Goal: Task Accomplishment & Management: Use online tool/utility

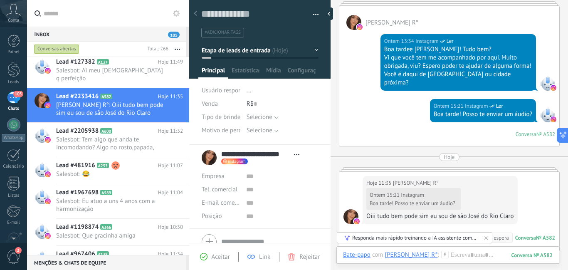
scroll to position [125, 0]
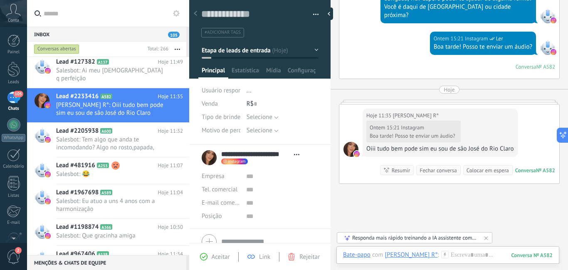
click at [449, 255] on icon at bounding box center [444, 254] width 7 height 7
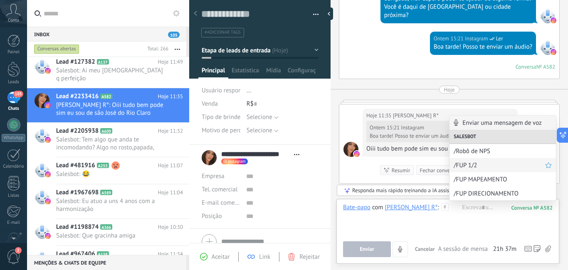
click at [468, 169] on div "/FUP 1/2" at bounding box center [503, 165] width 106 height 14
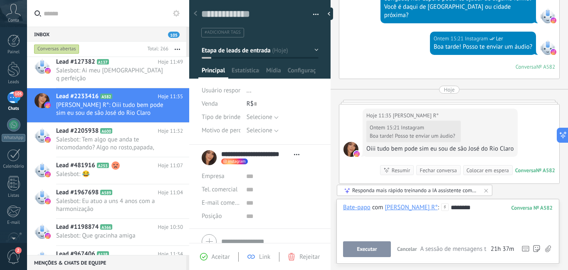
click at [378, 251] on button "Executar" at bounding box center [367, 249] width 48 height 16
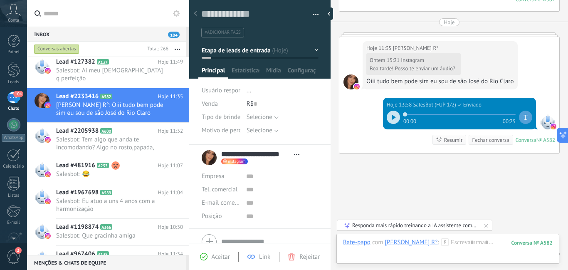
scroll to position [229, 0]
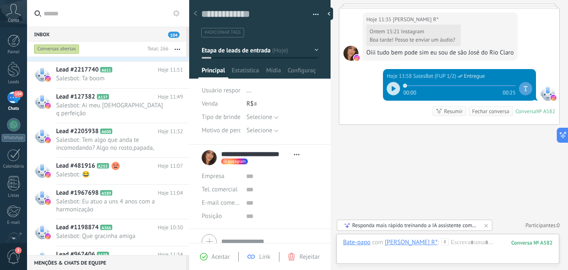
click at [388, 91] on div at bounding box center [393, 88] width 13 height 13
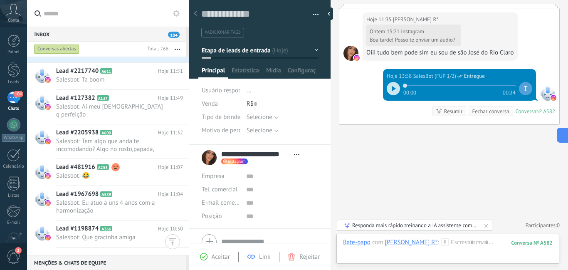
scroll to position [169, 0]
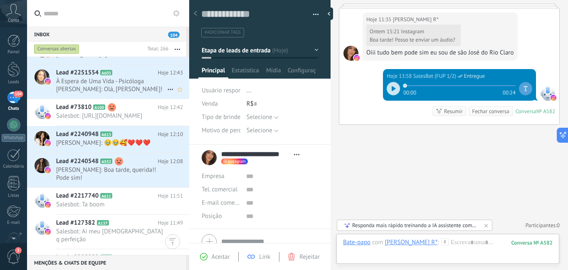
click at [139, 69] on h2 "Lead #2251554 A603" at bounding box center [107, 73] width 102 height 8
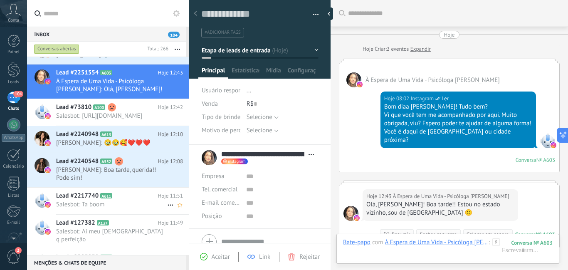
scroll to position [123, 0]
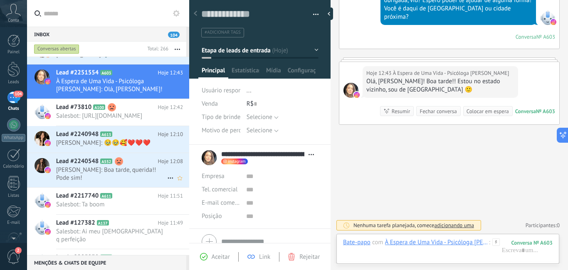
click at [147, 187] on div "Lead #2240548 A552 Hoje 12:08 [PERSON_NAME]: Boa tarde, querida!! Pode sim!" at bounding box center [122, 170] width 133 height 34
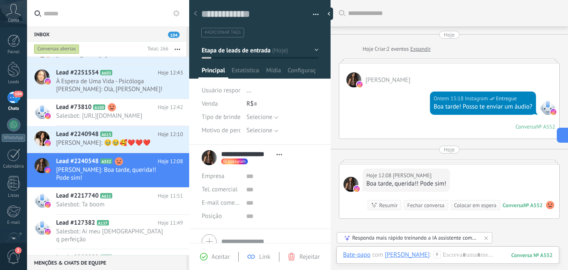
click at [440, 254] on use at bounding box center [436, 254] width 7 height 7
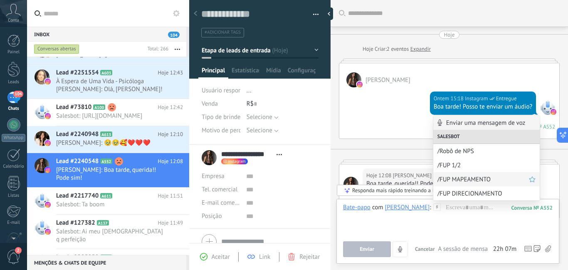
click at [458, 177] on span "/FUP MAPEAMENTO" at bounding box center [484, 180] width 92 height 8
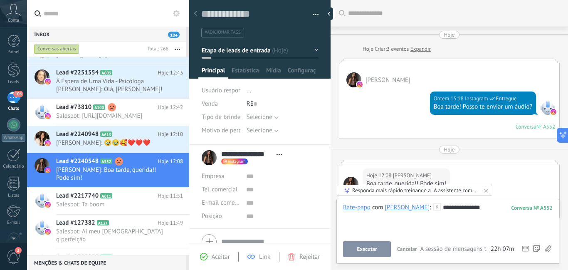
click at [379, 252] on button "Executar" at bounding box center [367, 249] width 48 height 16
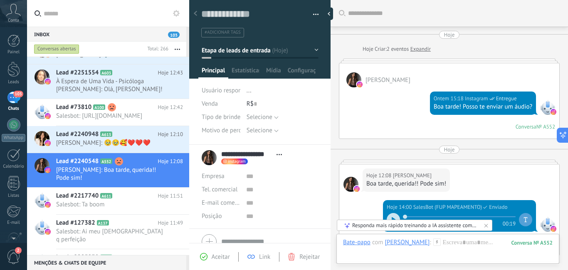
scroll to position [131, 0]
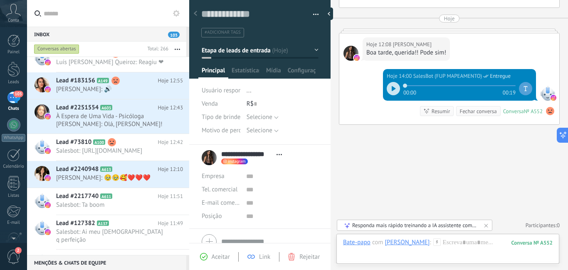
click at [390, 92] on div at bounding box center [393, 88] width 13 height 13
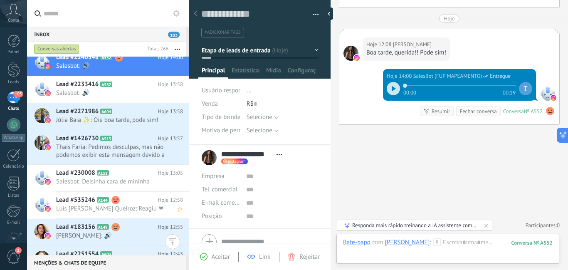
scroll to position [0, 0]
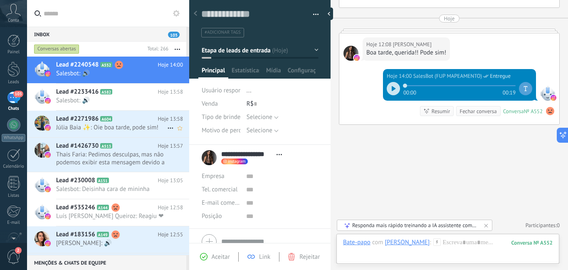
click at [127, 127] on span "Júlia Baia ✨: Oie boa tarde, pode sim!" at bounding box center [111, 128] width 111 height 8
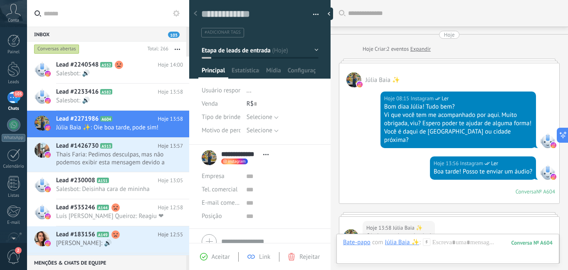
scroll to position [146, 0]
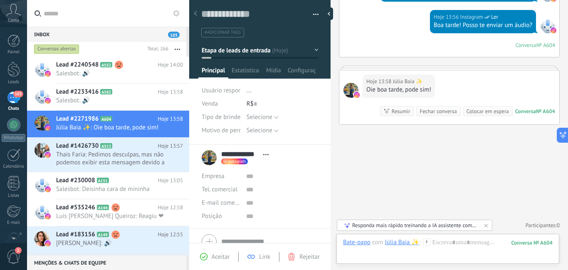
click at [425, 240] on icon at bounding box center [426, 241] width 7 height 7
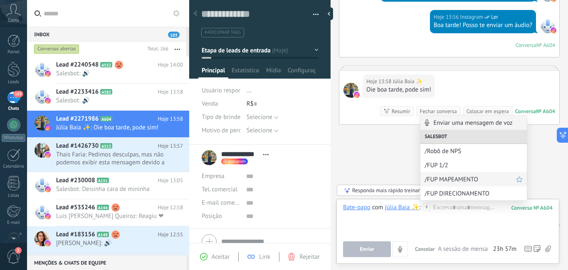
click at [436, 181] on span "/FUP MAPEAMENTO" at bounding box center [471, 180] width 92 height 8
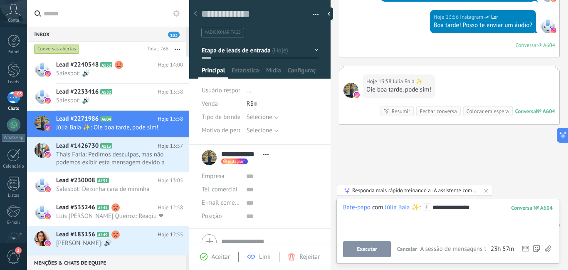
click at [371, 248] on span "Executar" at bounding box center [367, 249] width 20 height 6
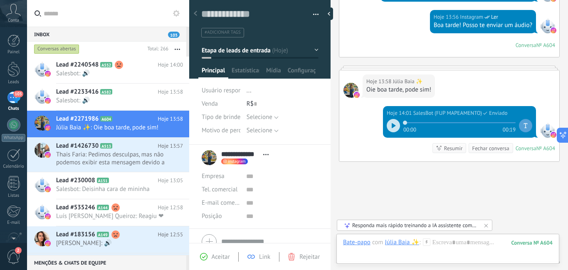
scroll to position [183, 0]
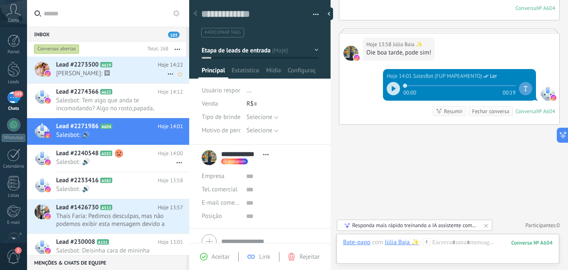
click at [107, 74] on span "[PERSON_NAME]: 🖼" at bounding box center [111, 73] width 111 height 8
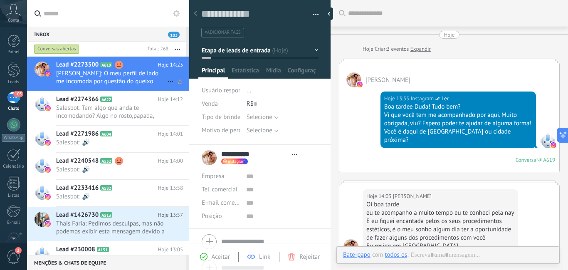
type textarea "**********"
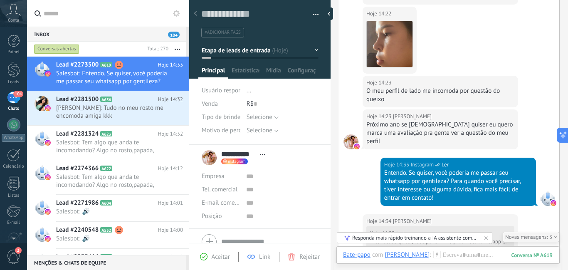
scroll to position [737, 0]
